Goal: Task Accomplishment & Management: Use online tool/utility

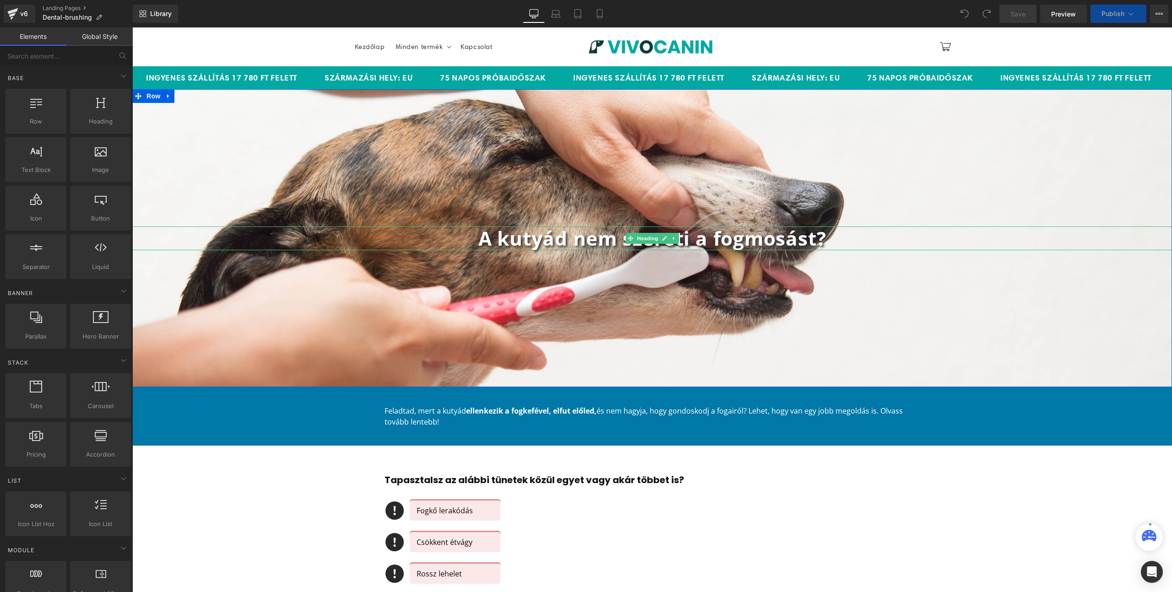
click at [567, 239] on b "A kutyád nem szereti a fogmosást?" at bounding box center [652, 238] width 348 height 26
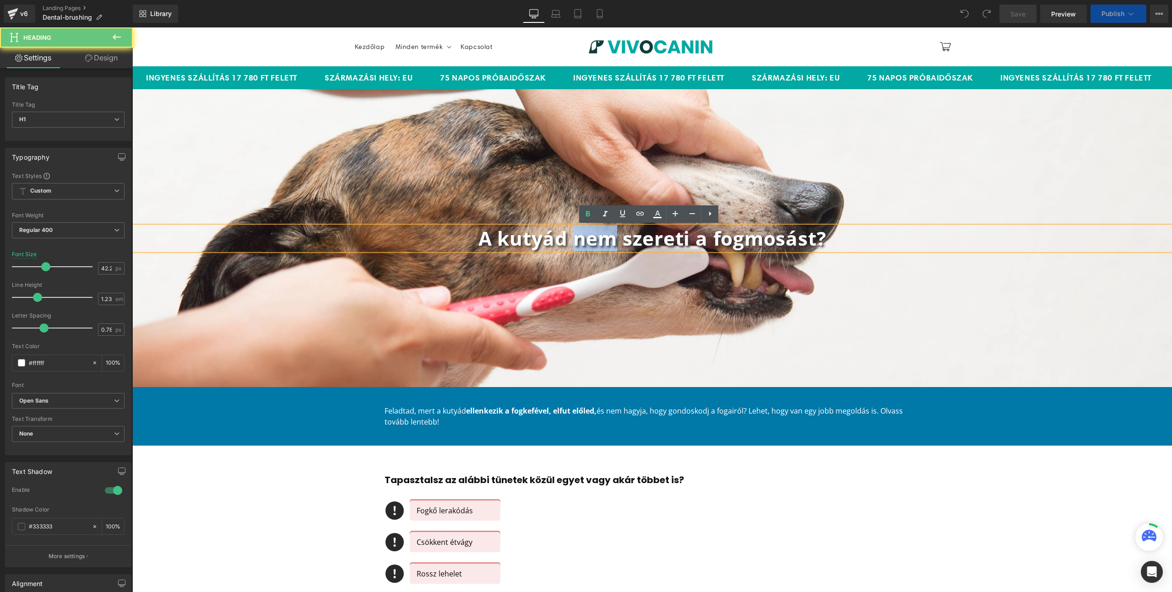
click at [567, 239] on b "A kutyád nem szereti a fogmosást?" at bounding box center [652, 238] width 348 height 26
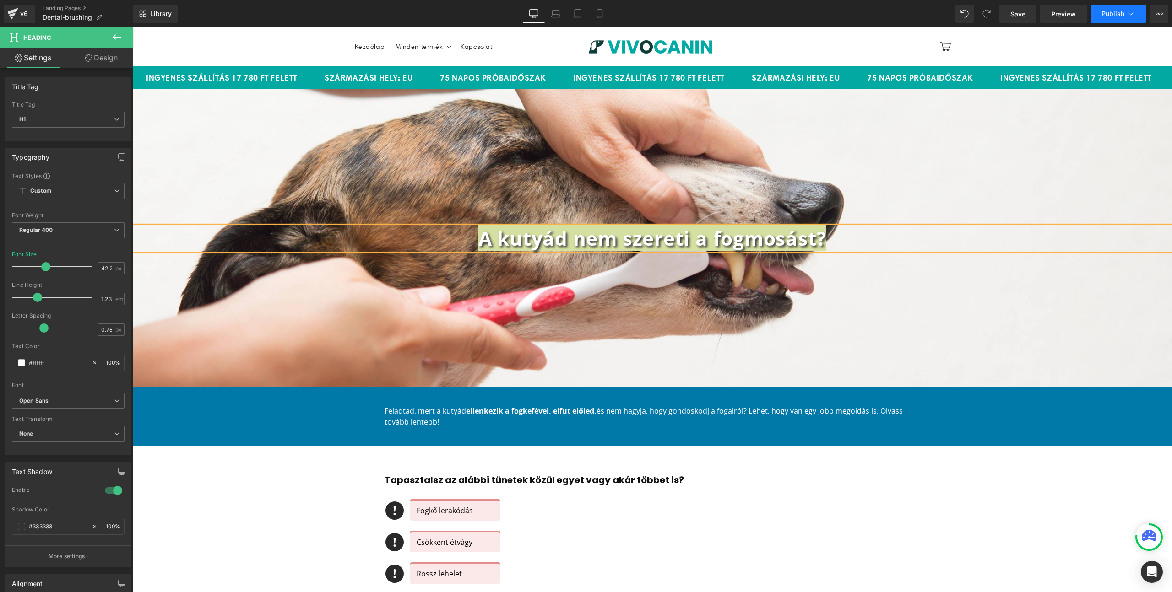
click at [1135, 12] on icon at bounding box center [1130, 13] width 9 height 9
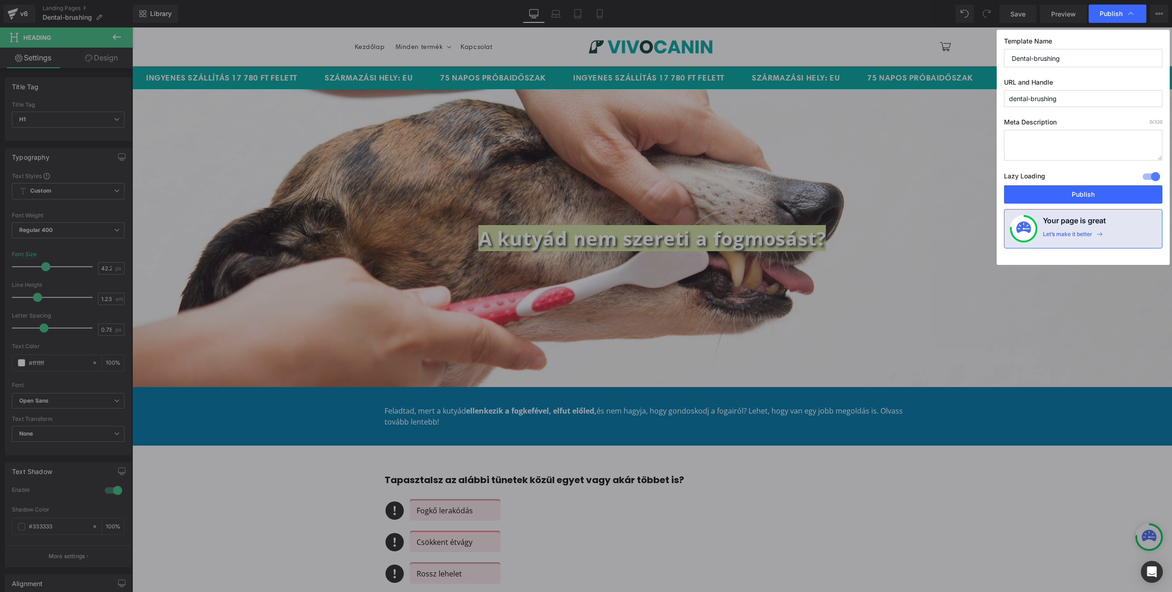
click at [1068, 101] on input "dental-brushing" at bounding box center [1083, 98] width 158 height 17
paste input "kutya-utalja-fogmosast"
type input "kutya-utalja-fogmosast"
click at [1065, 196] on button "Publish" at bounding box center [1083, 194] width 158 height 18
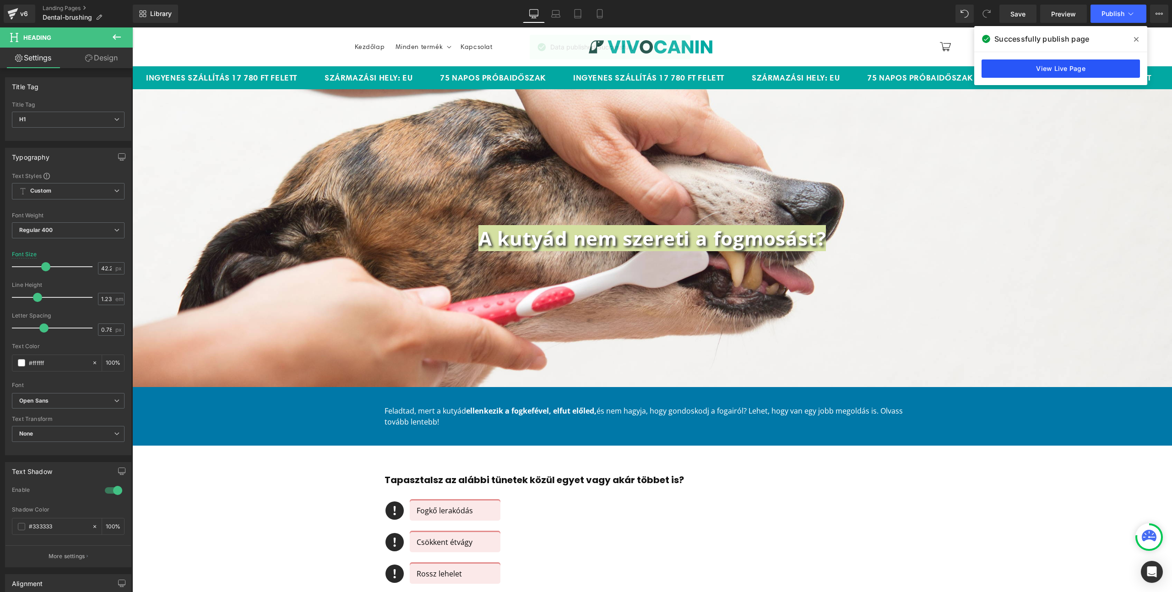
click at [1079, 69] on link "View Live Page" at bounding box center [1060, 68] width 158 height 18
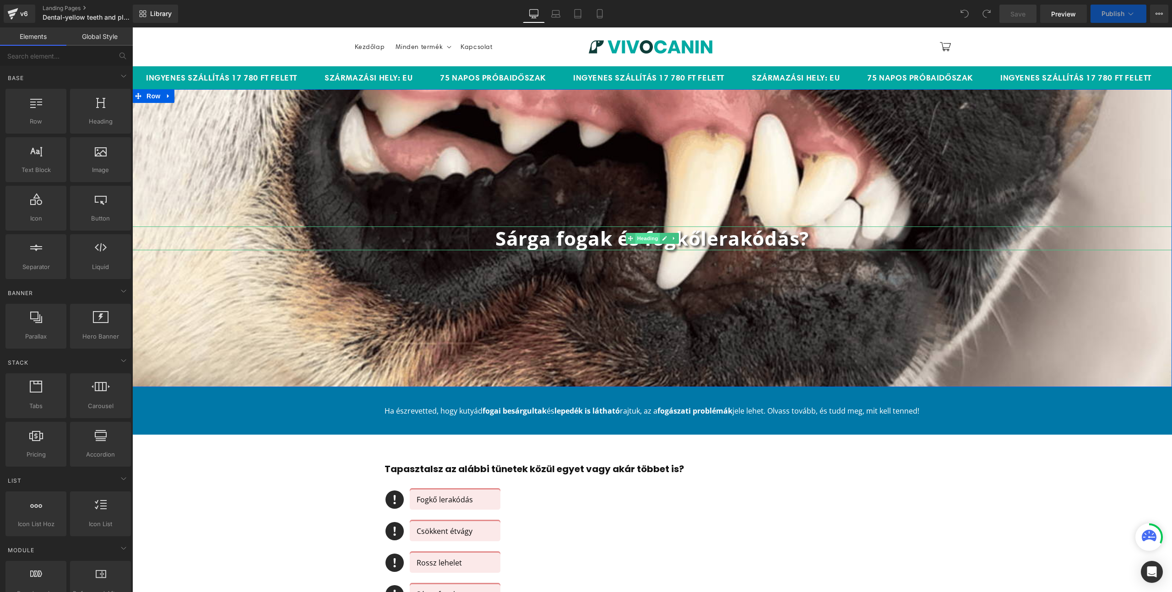
click at [635, 238] on span "Heading" at bounding box center [647, 238] width 25 height 11
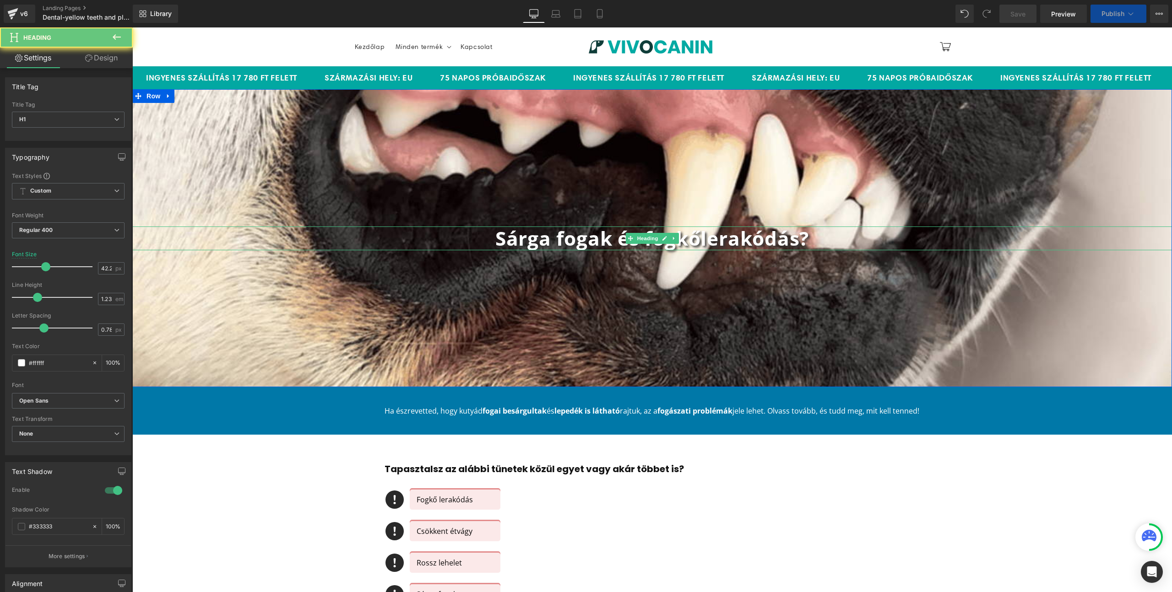
click at [556, 244] on b "Sárga fogak és fogkőlerakódás?" at bounding box center [651, 238] width 313 height 26
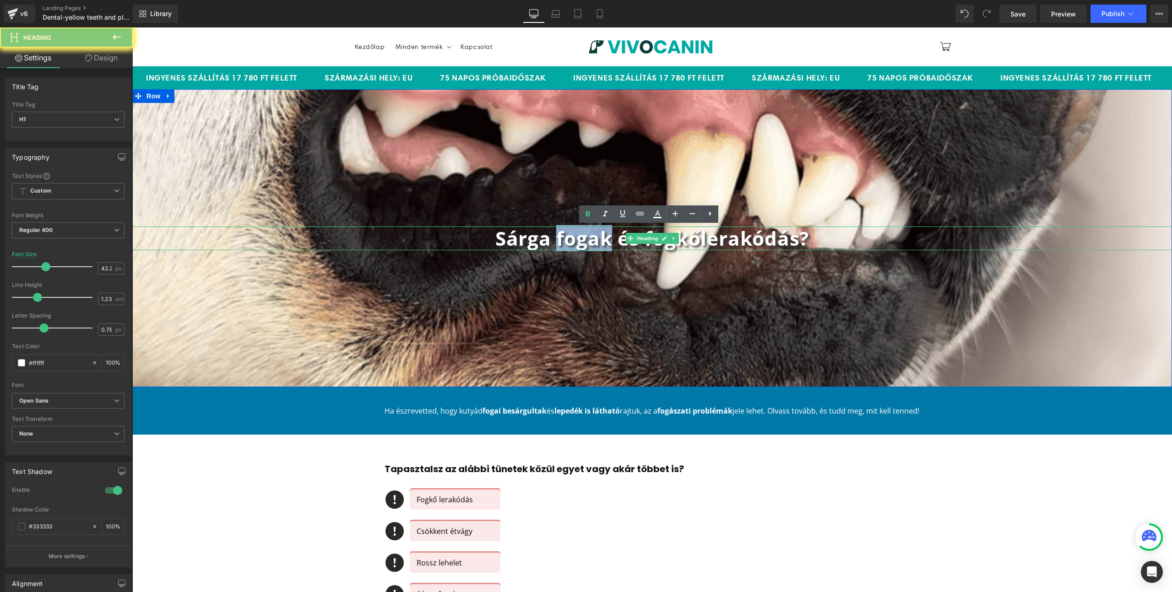
click at [556, 244] on b "Sárga fogak és fogkőlerakódás?" at bounding box center [651, 238] width 313 height 26
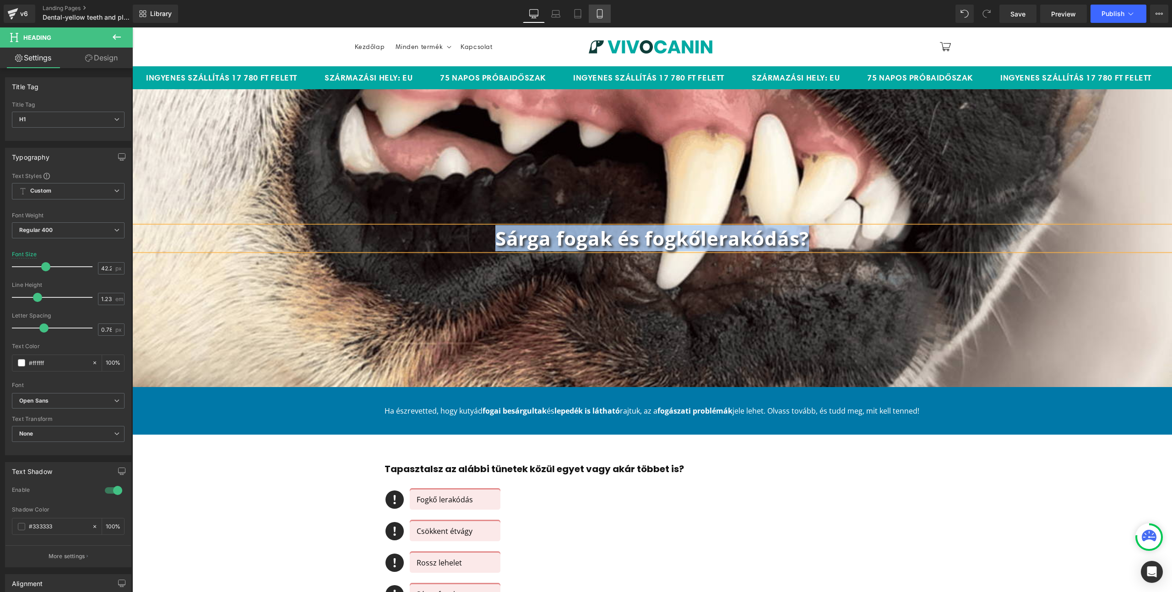
copy b "Sárga fogak és fogkőlerakódás?"
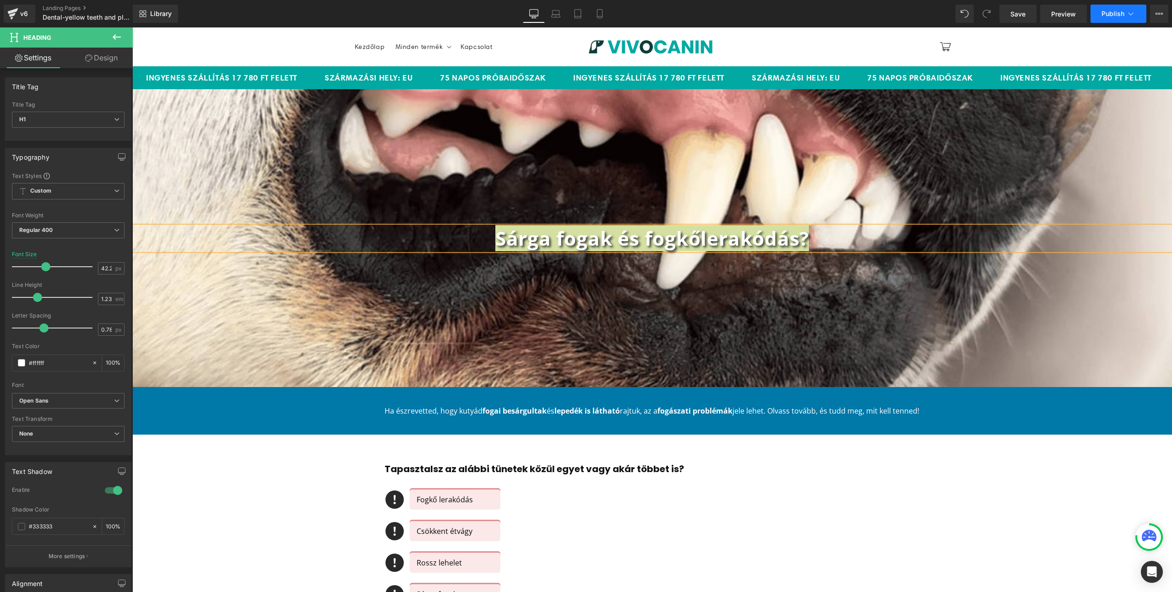
click at [1133, 14] on icon at bounding box center [1130, 13] width 9 height 9
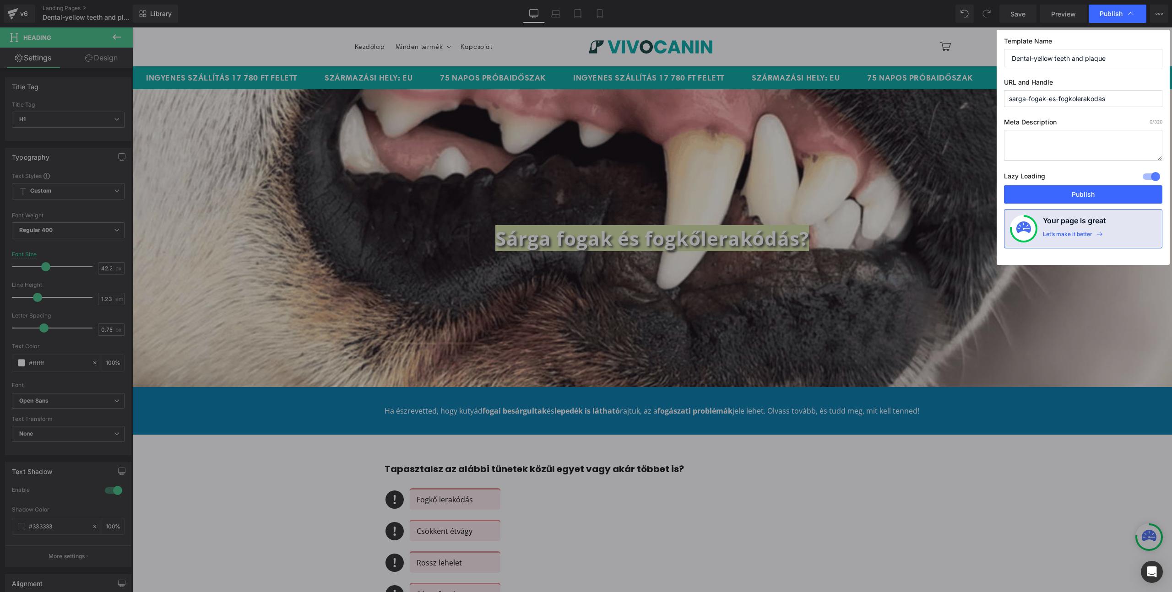
click at [1113, 96] on input "sarga-fogak-es-fogkolerakodas" at bounding box center [1083, 98] width 158 height 17
paste input "fogko-"
type input "sarga-fogak-es-fogkolerakodas"
click at [1086, 195] on button "Publish" at bounding box center [1083, 194] width 158 height 18
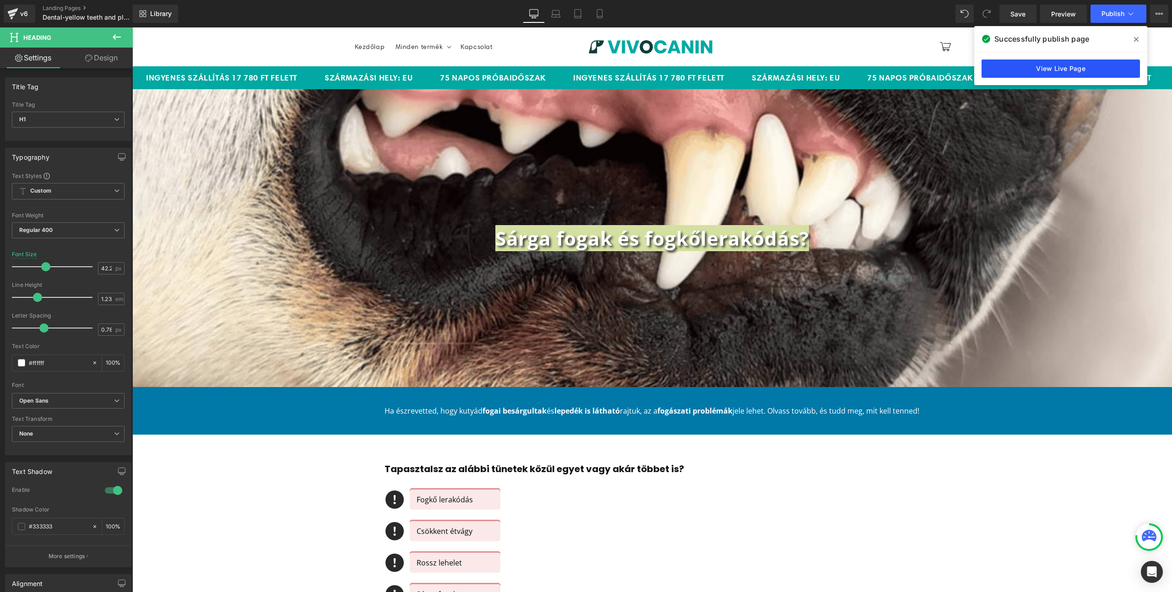
click at [1047, 71] on link "View Live Page" at bounding box center [1060, 68] width 158 height 18
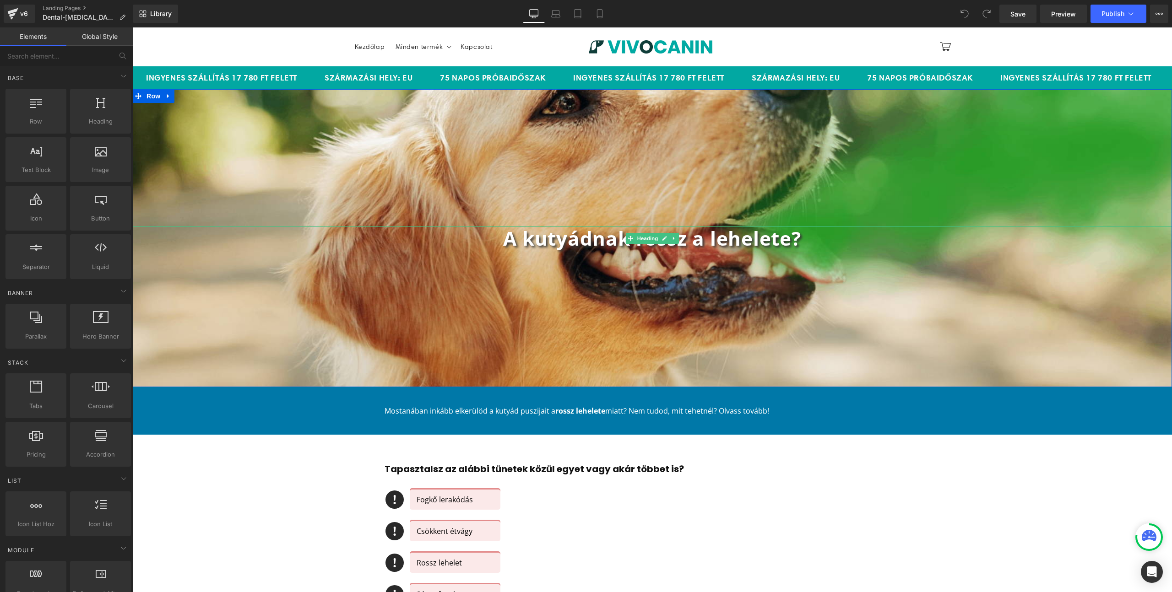
click at [731, 234] on b "A kutyádnak rossz a lehelete?" at bounding box center [652, 238] width 298 height 26
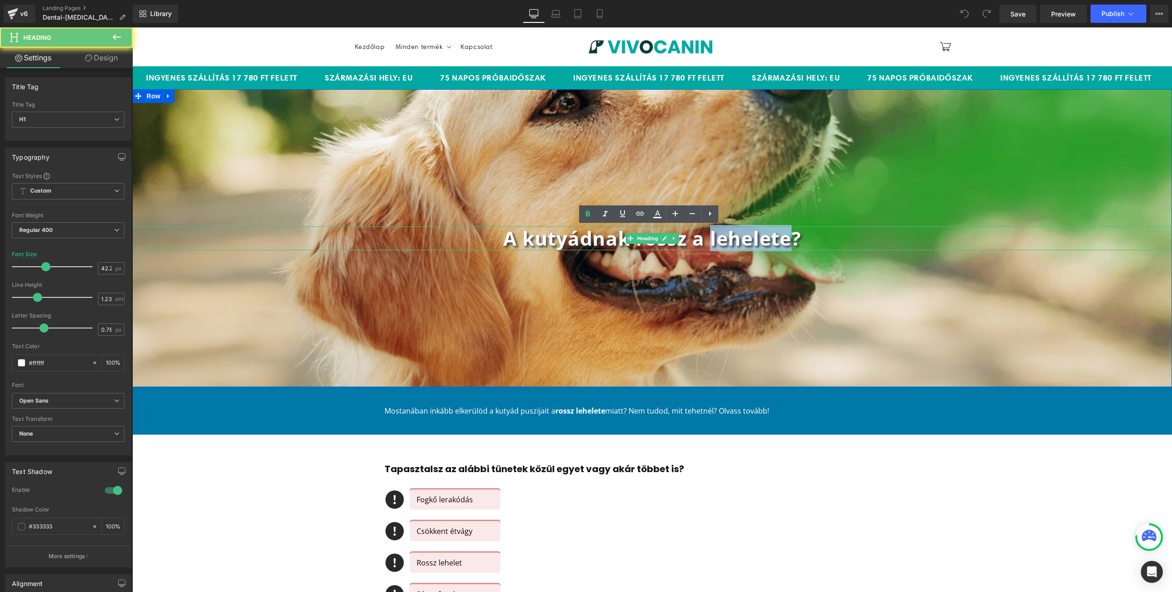
click at [731, 234] on b "A kutyádnak rossz a lehelete?" at bounding box center [652, 238] width 298 height 26
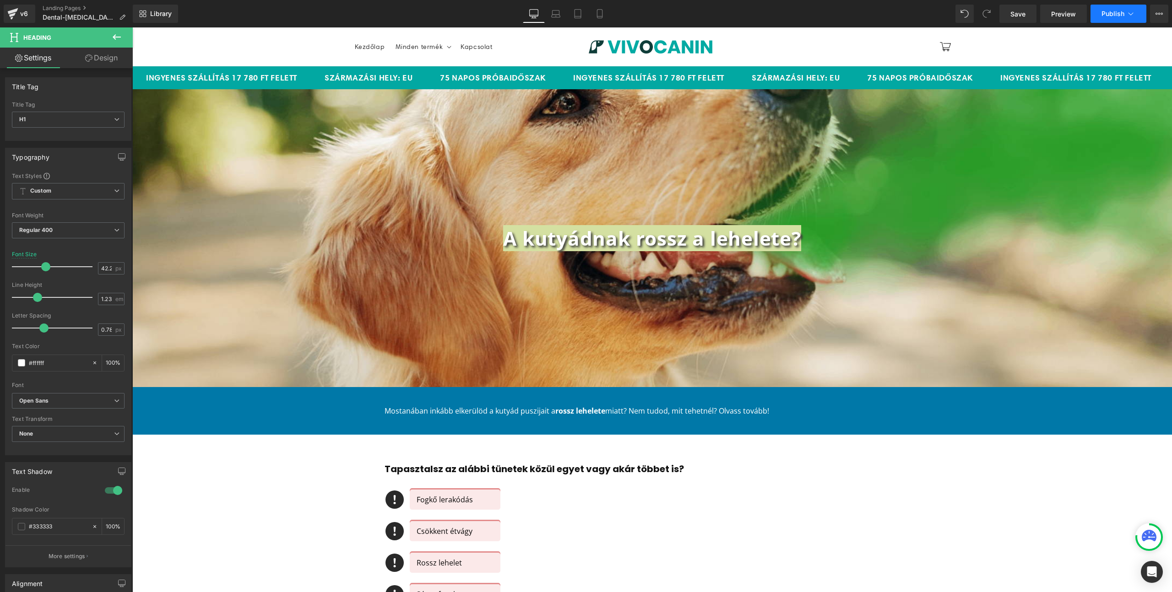
click at [1135, 10] on icon at bounding box center [1130, 13] width 9 height 9
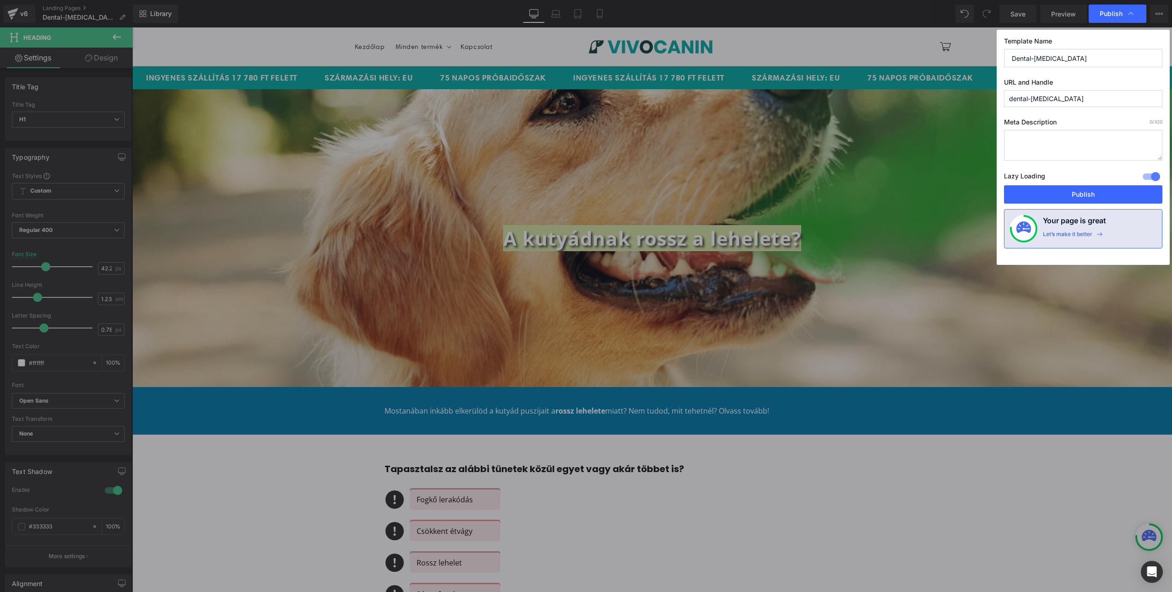
click at [1068, 98] on input "dental-bad-breath" at bounding box center [1083, 98] width 158 height 17
paste input "rossz-lehelet-kutya"
type input "rossz-lehelet-kutya"
click at [1098, 193] on button "Publish" at bounding box center [1083, 194] width 158 height 18
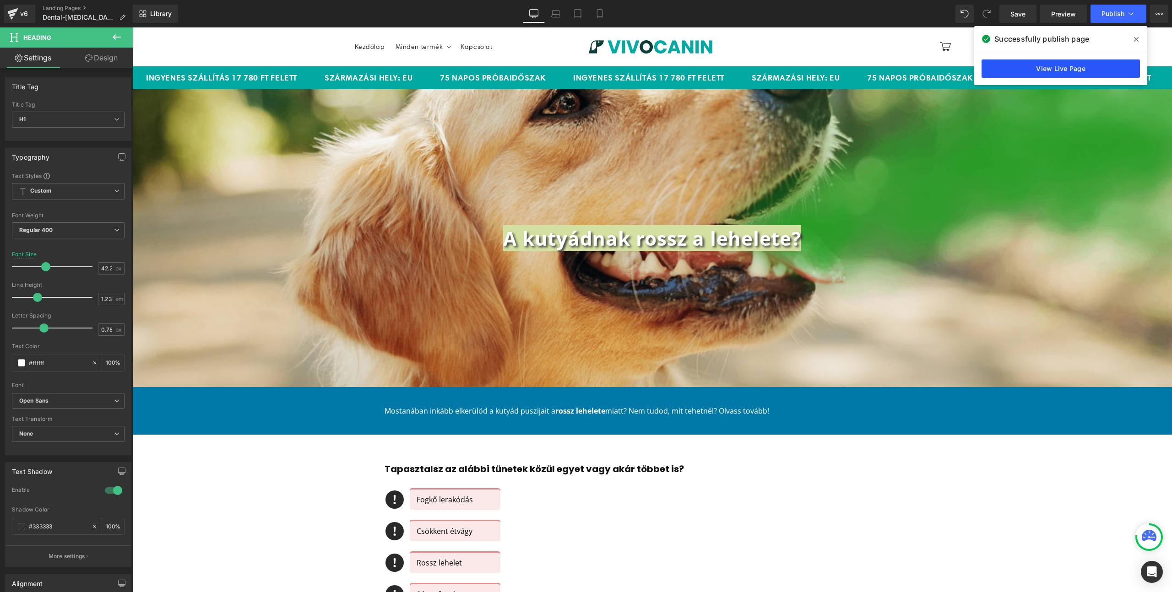
click at [1080, 64] on link "View Live Page" at bounding box center [1060, 68] width 158 height 18
